Goal: Task Accomplishment & Management: Use online tool/utility

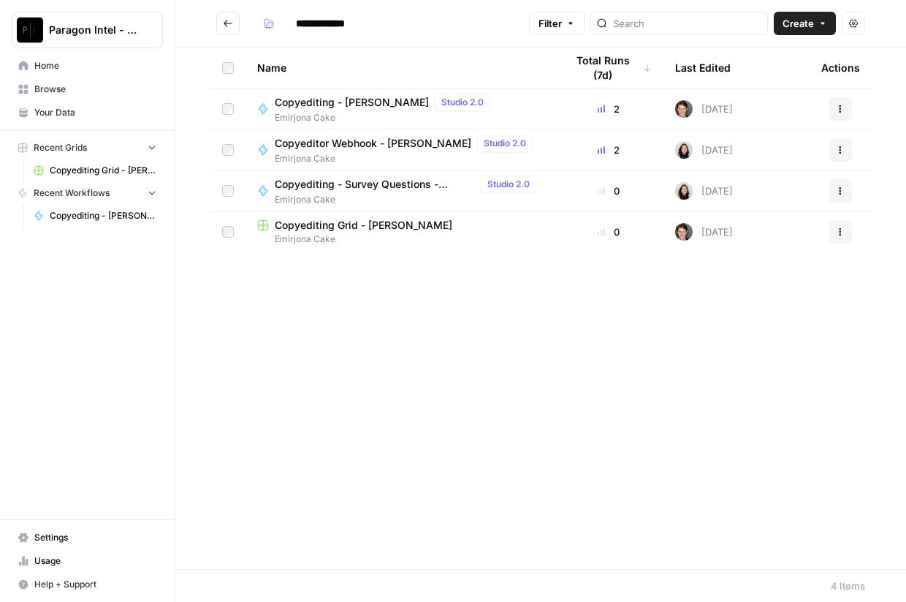
click at [336, 100] on span "Copyediting - [PERSON_NAME]" at bounding box center [352, 102] width 154 height 15
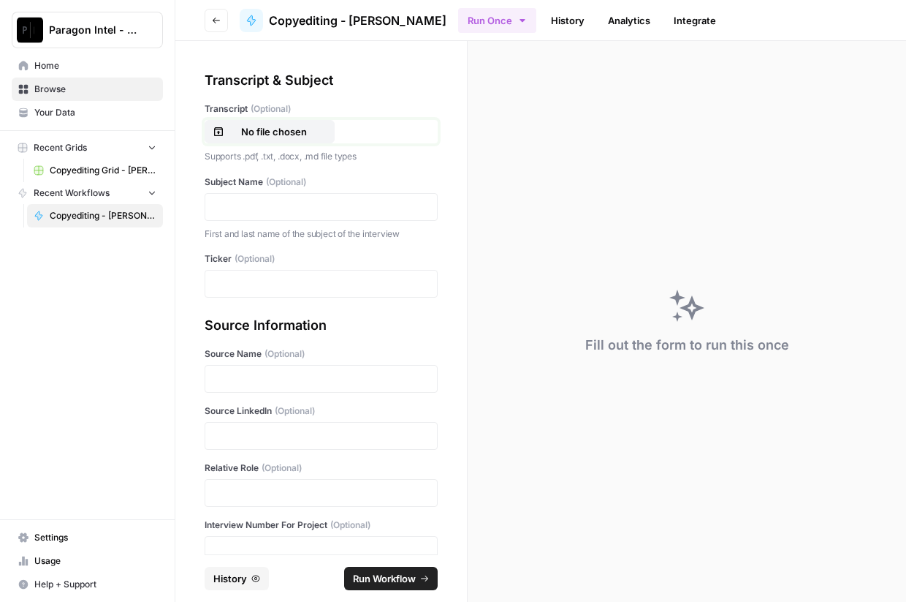
click at [292, 126] on p "No file chosen" at bounding box center [274, 131] width 94 height 15
click at [262, 194] on div at bounding box center [321, 207] width 233 height 28
click at [275, 200] on p at bounding box center [321, 207] width 214 height 15
click at [234, 287] on p at bounding box center [321, 283] width 214 height 15
click at [221, 382] on p at bounding box center [321, 378] width 214 height 15
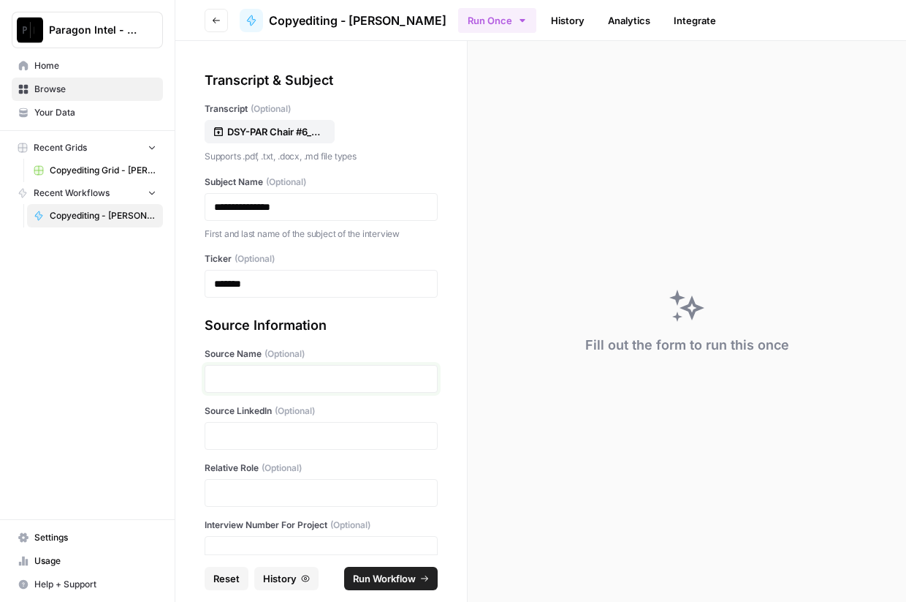
click at [257, 381] on p at bounding box center [321, 378] width 214 height 15
click at [53, 300] on div "Paragon Intel - Copyediting Home Browse Your Data Recent Grids Copyediting Grid…" at bounding box center [87, 301] width 175 height 602
click at [271, 443] on div at bounding box center [321, 436] width 233 height 28
click at [327, 429] on p at bounding box center [321, 435] width 214 height 15
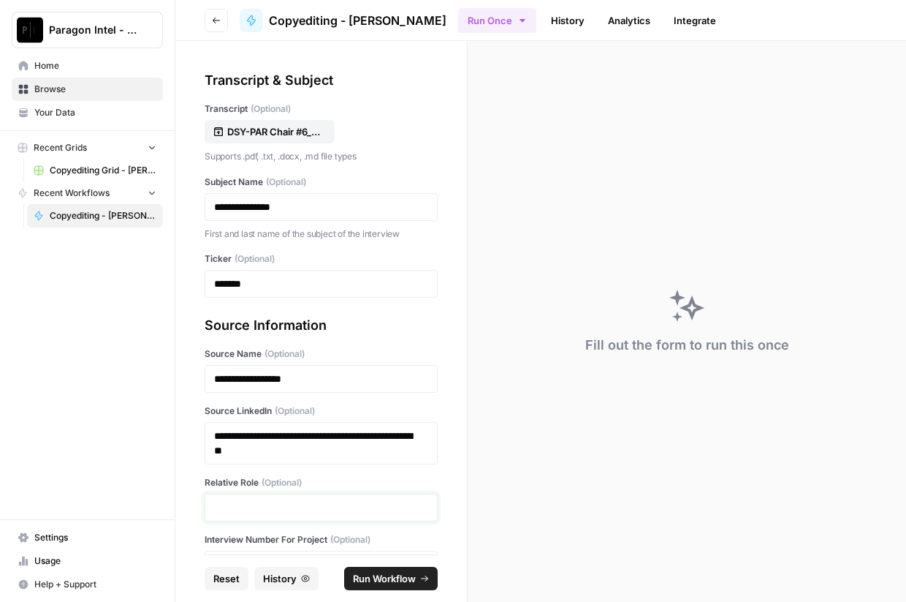
click at [279, 505] on p at bounding box center [321, 507] width 214 height 15
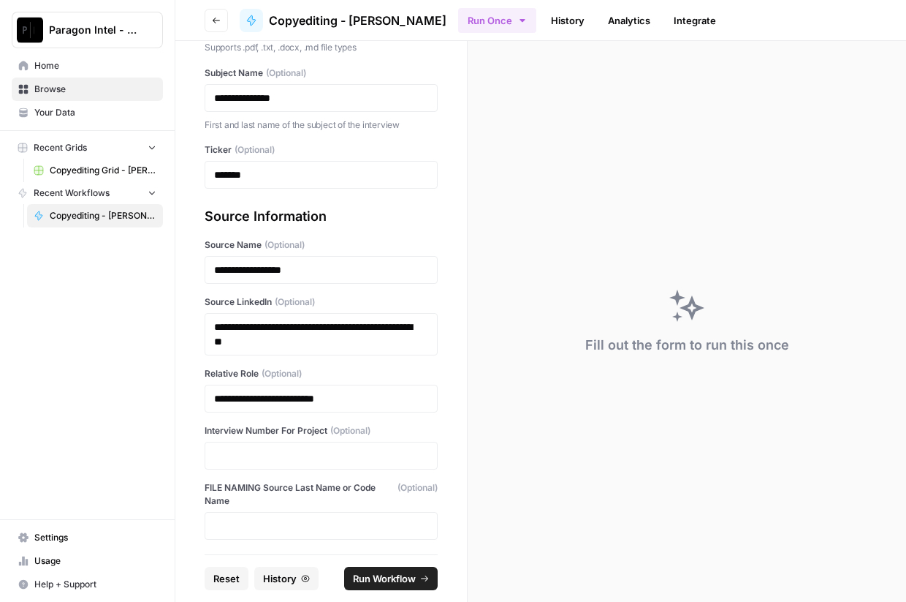
click at [270, 481] on label "FILE NAMING Source Last Name or Code Name (Optional)" at bounding box center [321, 494] width 233 height 26
click at [269, 463] on div at bounding box center [321, 455] width 233 height 28
click at [281, 455] on p at bounding box center [321, 455] width 214 height 15
click at [398, 577] on span "Run Workflow" at bounding box center [384, 578] width 63 height 15
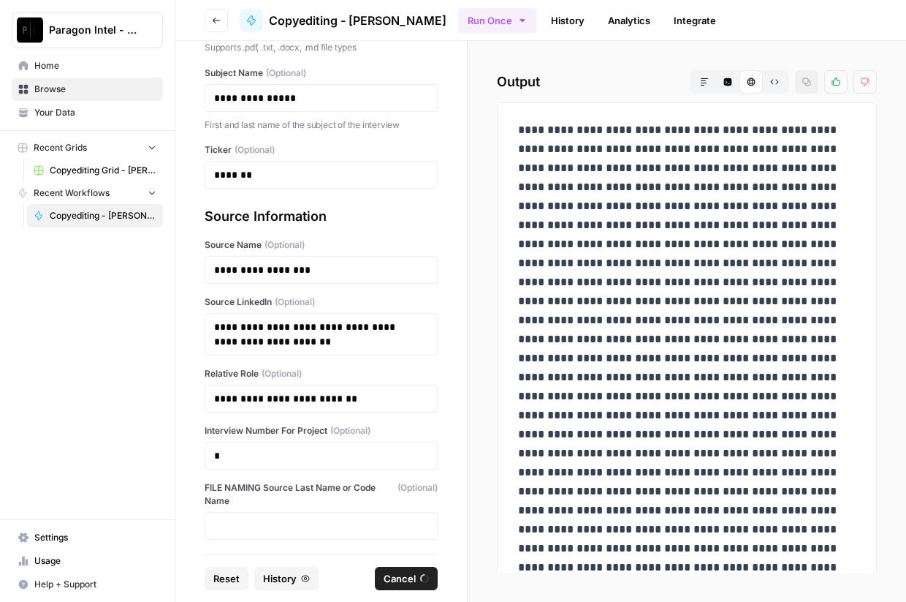
click at [45, 321] on div "Paragon Intel - Copyediting Home Browse Your Data Recent Grids Copyediting Grid…" at bounding box center [87, 301] width 175 height 602
click at [76, 85] on span "Browse" at bounding box center [95, 89] width 122 height 13
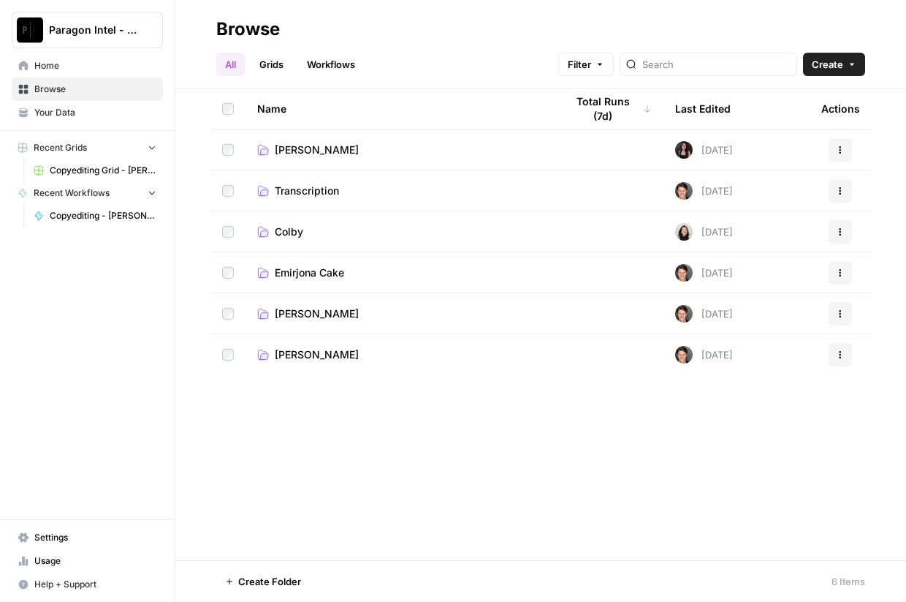
click at [304, 269] on span "Emirjona Cake" at bounding box center [309, 272] width 69 height 15
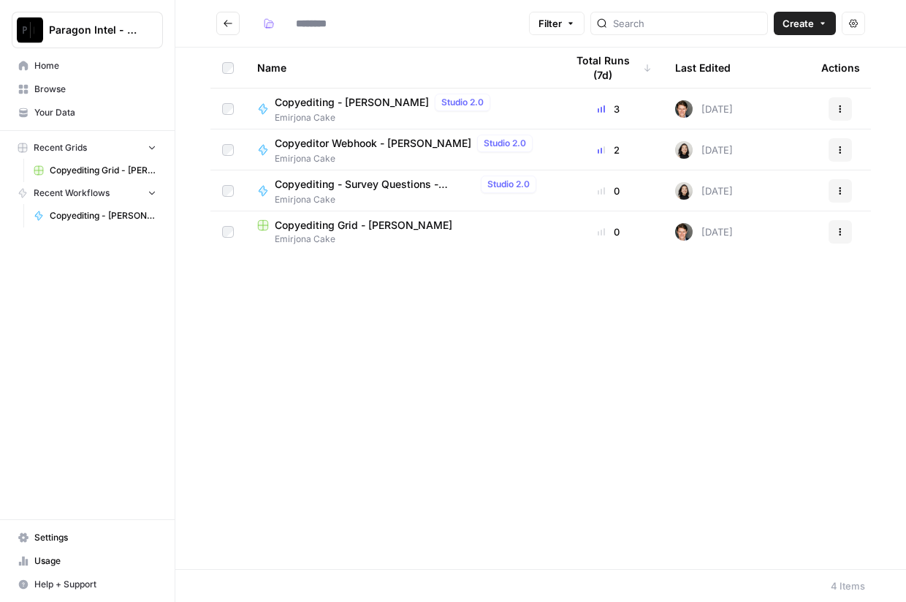
type input "**********"
click at [335, 100] on span "Copyediting - [PERSON_NAME]" at bounding box center [352, 102] width 154 height 15
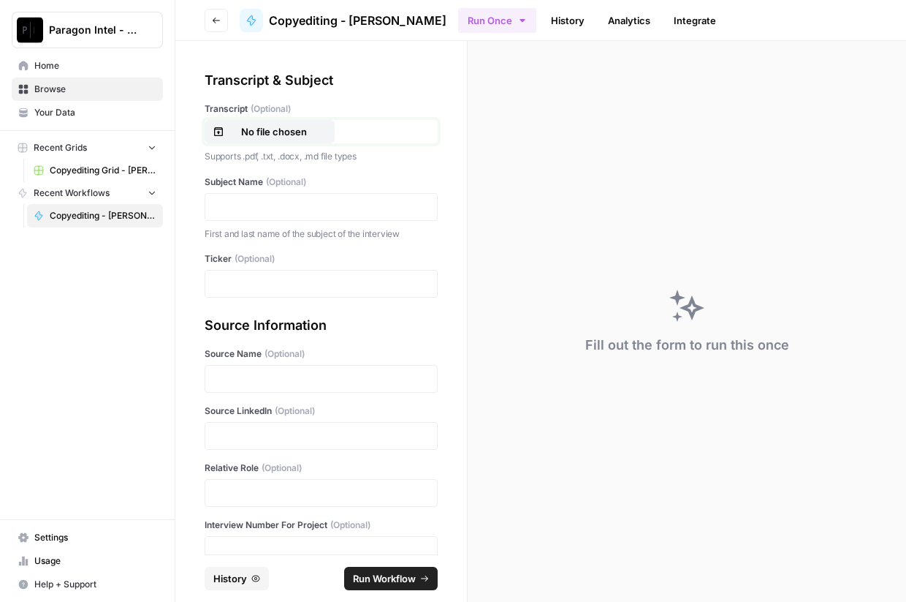
click at [288, 130] on p "No file chosen" at bounding box center [274, 131] width 94 height 15
click at [240, 201] on p at bounding box center [321, 207] width 214 height 15
click at [240, 279] on p at bounding box center [321, 283] width 214 height 15
click at [227, 377] on p at bounding box center [321, 378] width 214 height 15
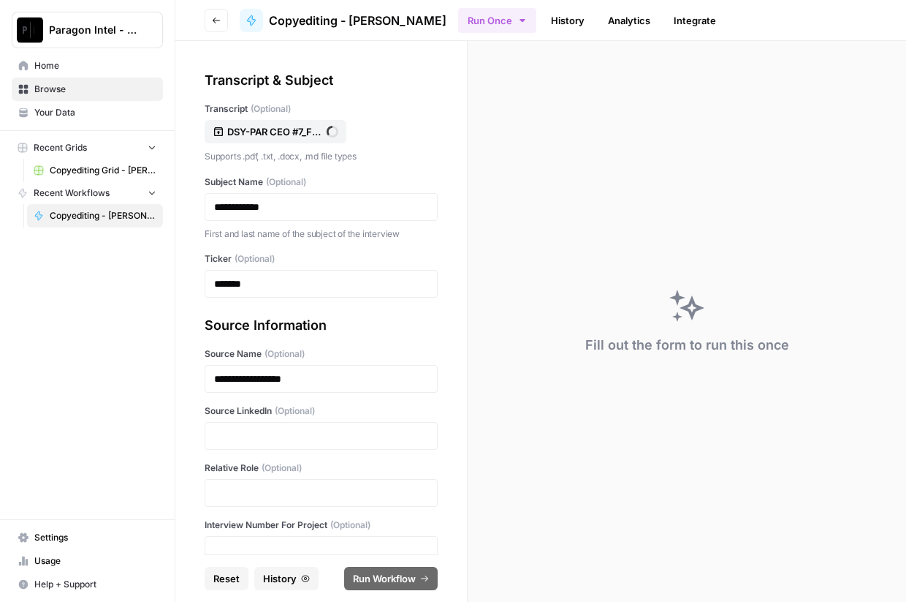
click at [251, 442] on div at bounding box center [321, 436] width 233 height 28
click at [262, 433] on p at bounding box center [321, 435] width 214 height 15
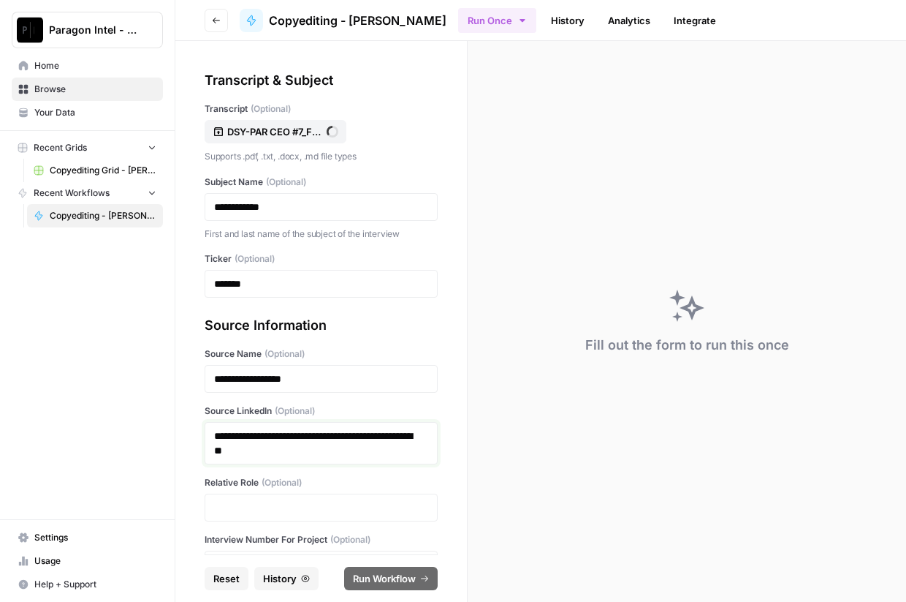
scroll to position [108, 0]
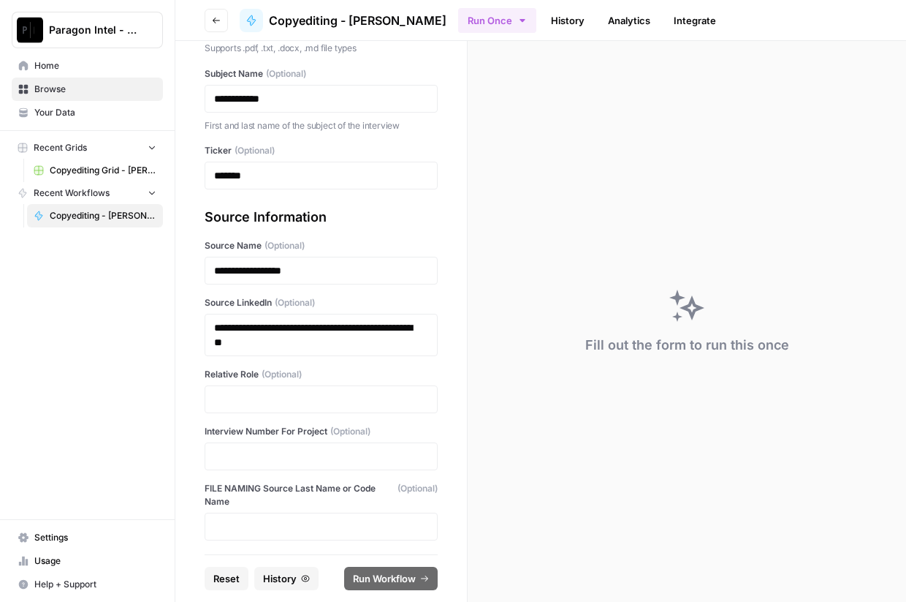
click at [240, 385] on div at bounding box center [321, 399] width 233 height 28
click at [240, 403] on p at bounding box center [321, 399] width 214 height 15
click at [248, 445] on div at bounding box center [321, 456] width 233 height 28
click at [274, 449] on p at bounding box center [321, 456] width 214 height 15
click at [320, 458] on p "*" at bounding box center [315, 456] width 203 height 15
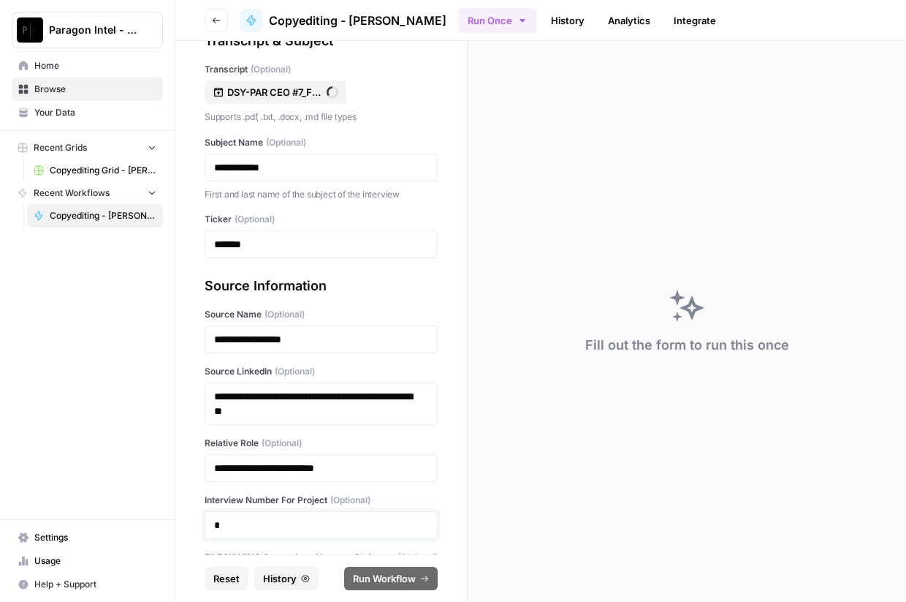
scroll to position [0, 0]
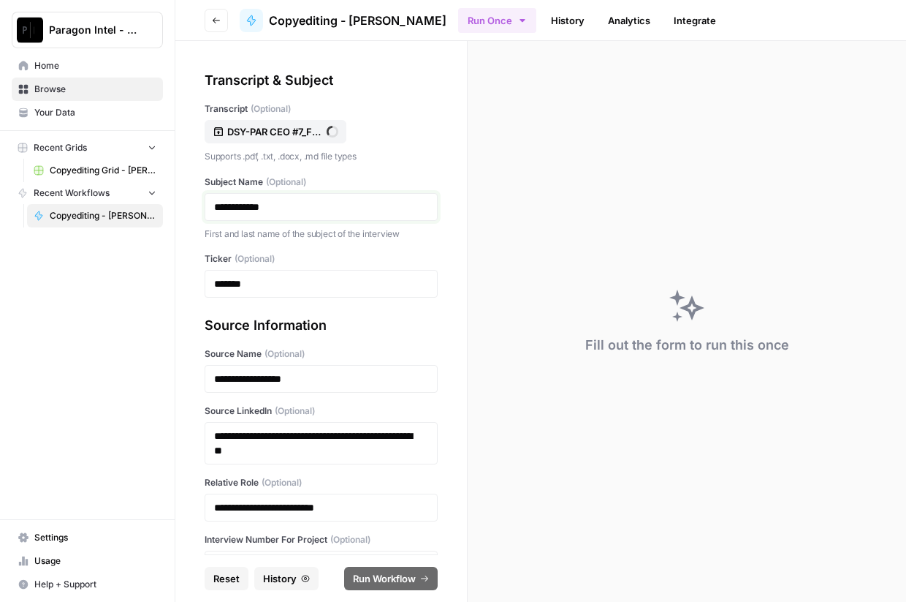
click at [298, 202] on p "**********" at bounding box center [315, 207] width 203 height 15
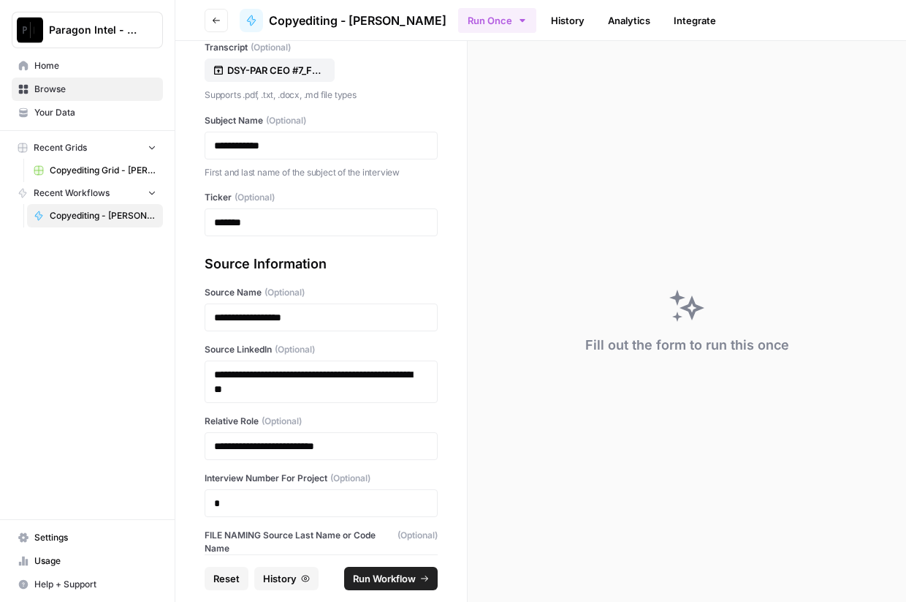
click at [368, 576] on span "Run Workflow" at bounding box center [384, 578] width 63 height 15
